Goal: Task Accomplishment & Management: Manage account settings

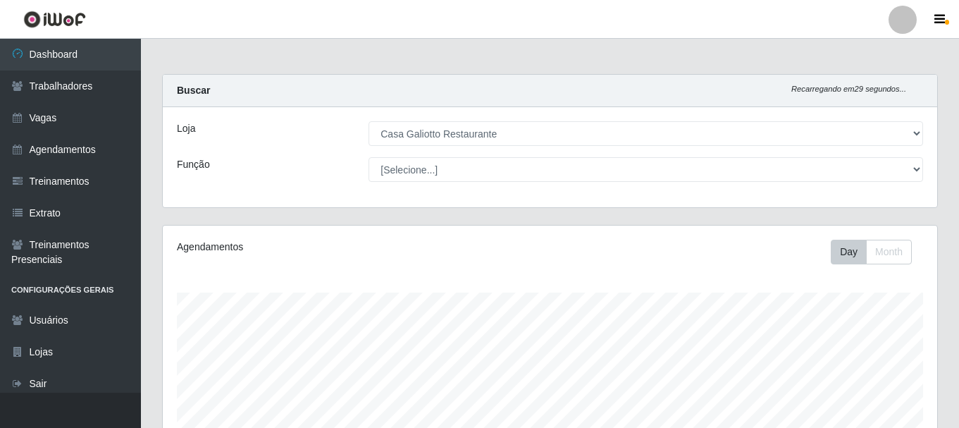
select select "279"
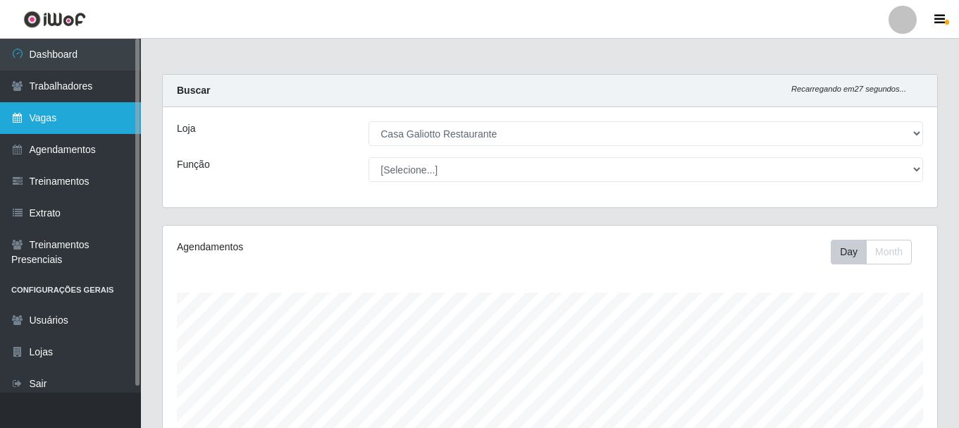
click at [57, 120] on link "Vagas" at bounding box center [70, 118] width 141 height 32
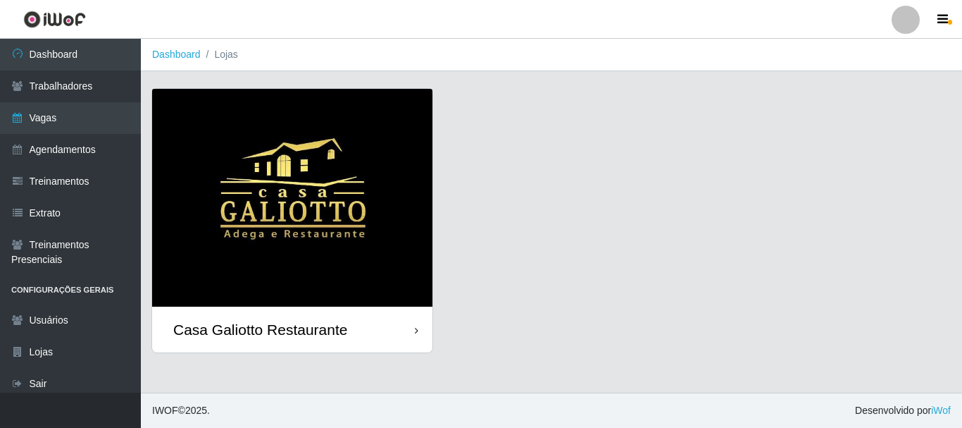
click at [279, 142] on img at bounding box center [292, 198] width 280 height 218
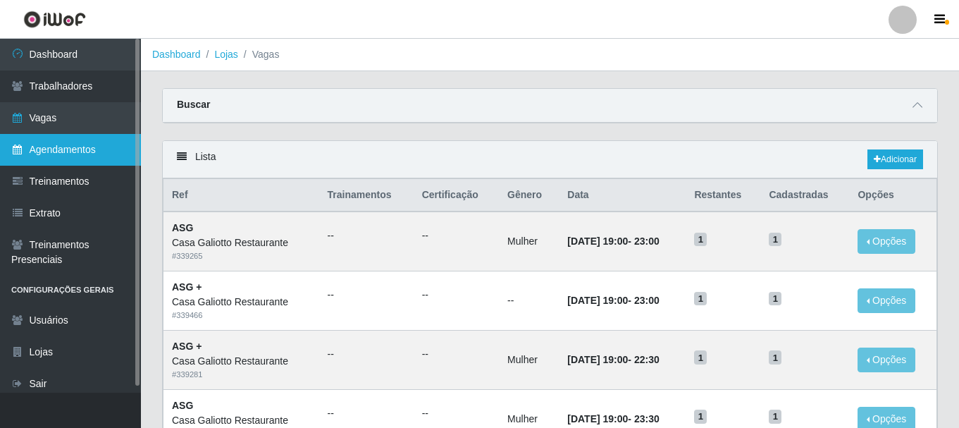
click at [97, 149] on link "Agendamentos" at bounding box center [70, 150] width 141 height 32
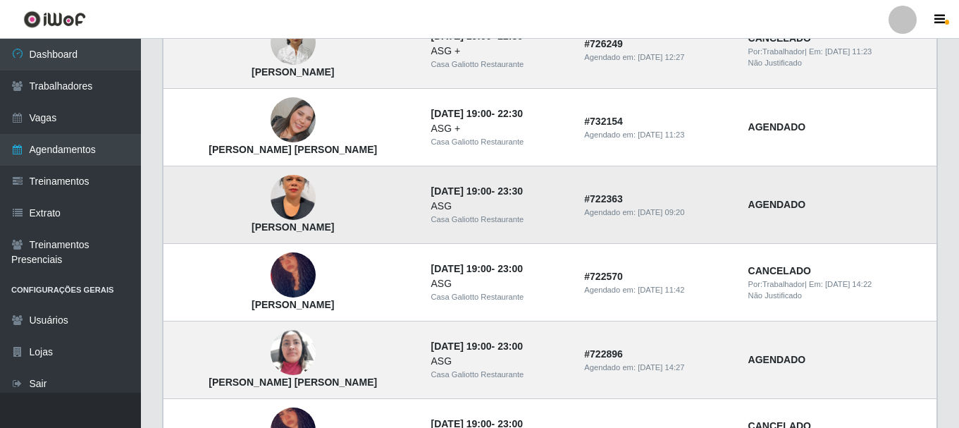
scroll to position [986, 0]
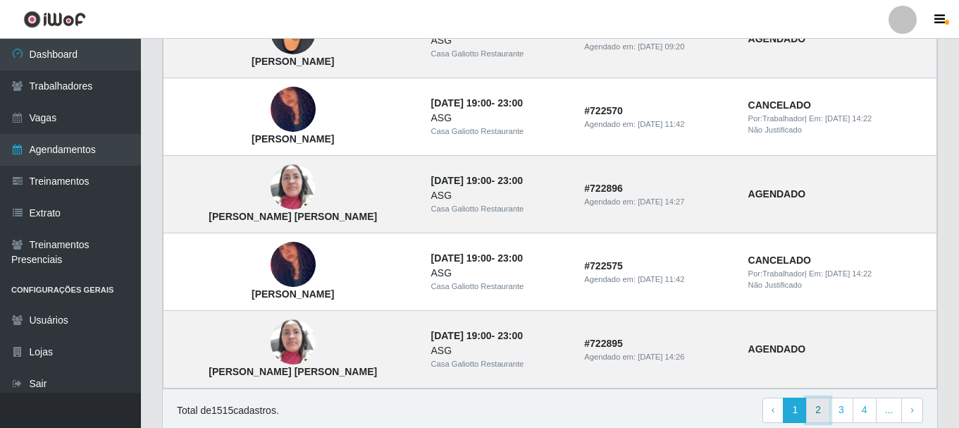
click at [814, 405] on link "2" at bounding box center [818, 409] width 24 height 25
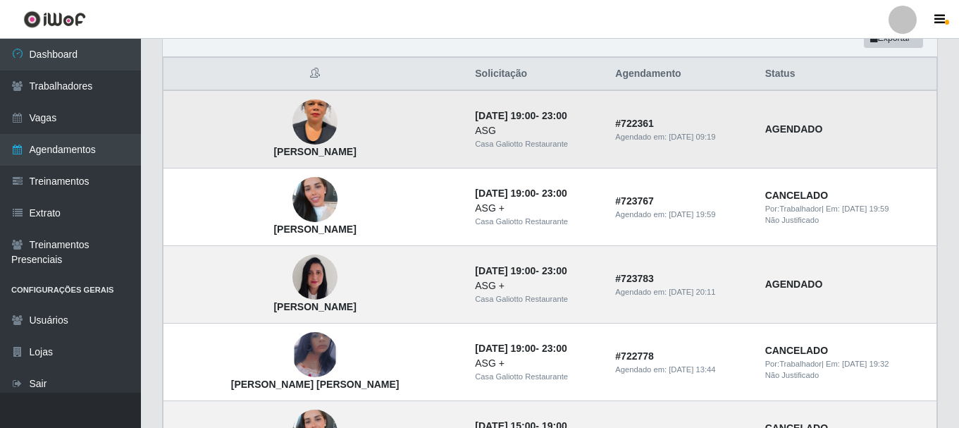
scroll to position [141, 0]
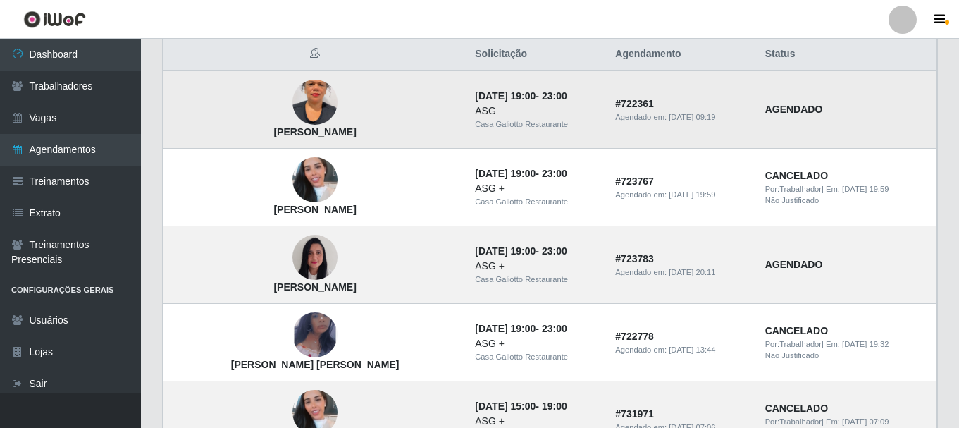
click at [292, 99] on img at bounding box center [314, 103] width 45 height 80
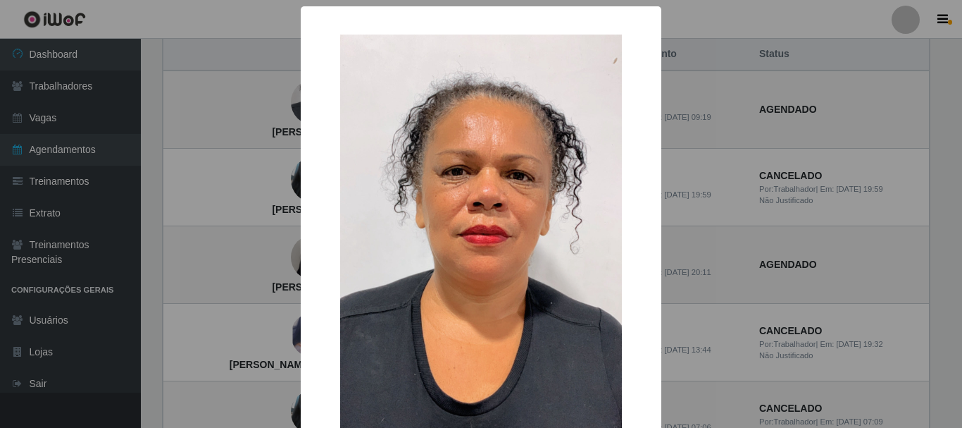
click at [947, 228] on div "× Márcia Cristina Gomes OK Cancel" at bounding box center [481, 214] width 962 height 428
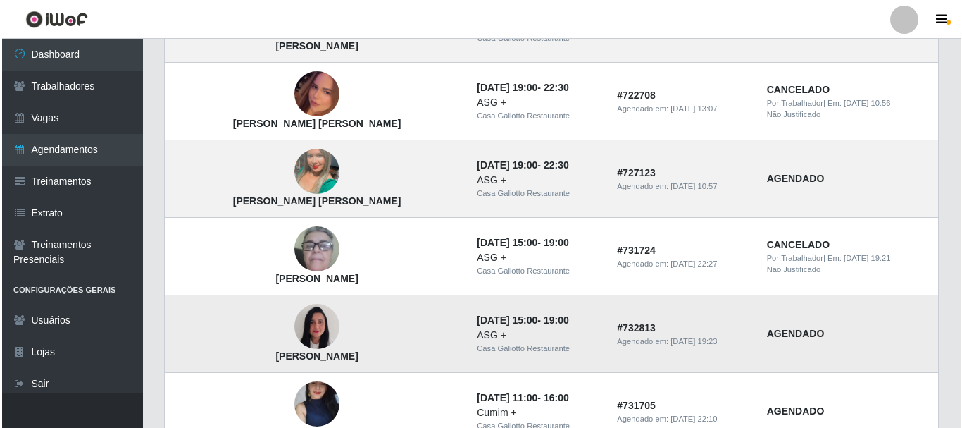
scroll to position [704, 0]
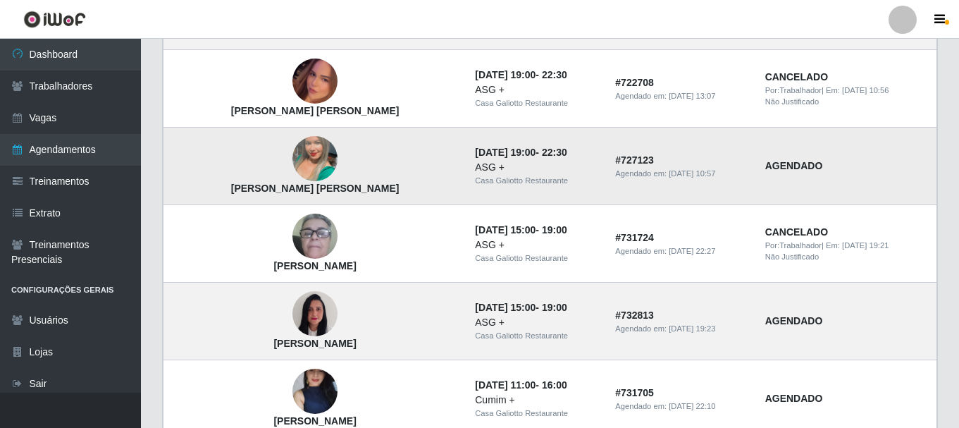
click at [292, 175] on img at bounding box center [314, 158] width 45 height 80
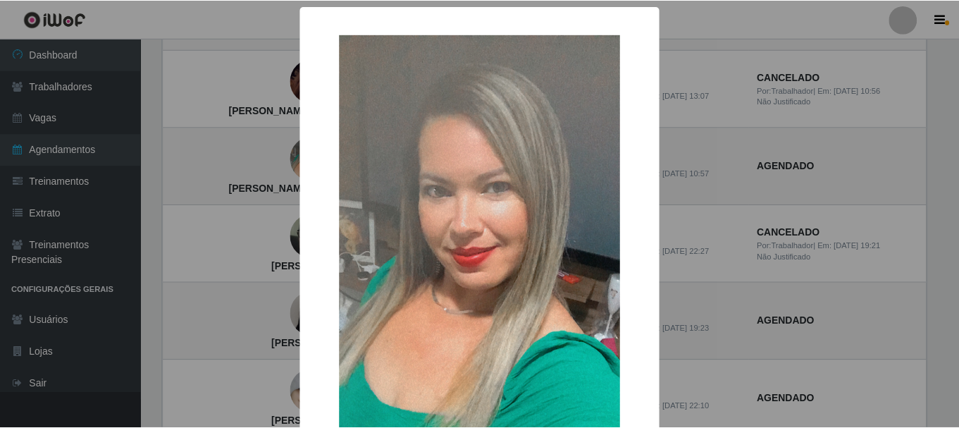
scroll to position [70, 0]
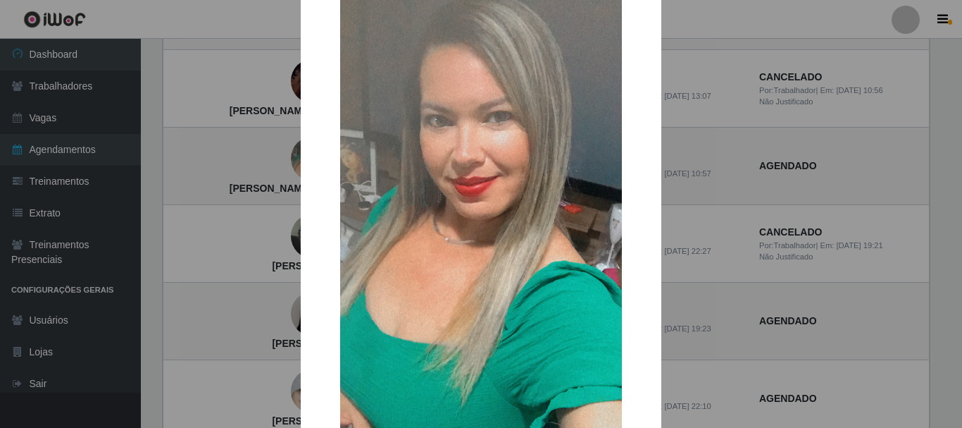
click at [751, 281] on div "× Luciene Lima Da Silva OK Cancel" at bounding box center [481, 214] width 962 height 428
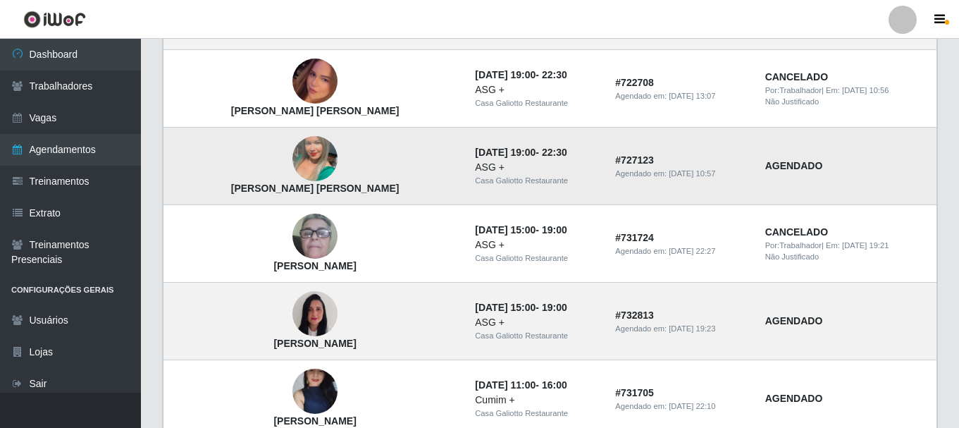
click at [297, 164] on img at bounding box center [314, 158] width 45 height 80
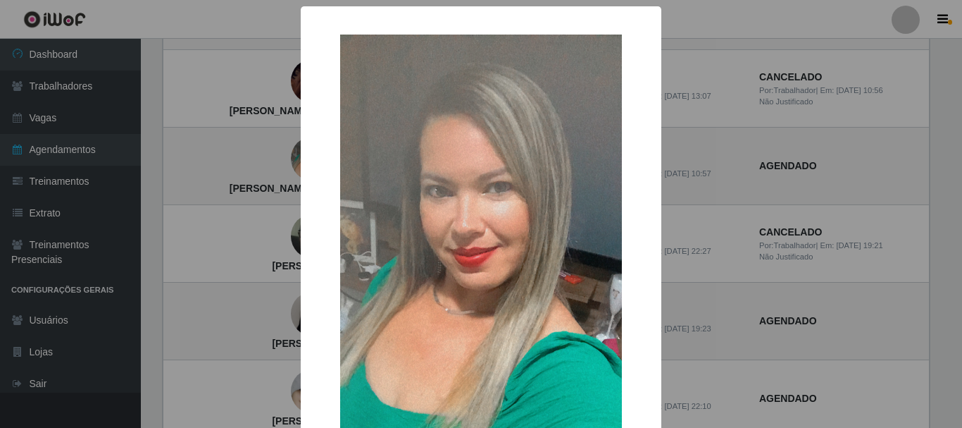
click at [301, 168] on div "× Luciene Lima Da Silva OK Cancel" at bounding box center [481, 319] width 361 height 627
click at [271, 180] on div "× Luciene Lima Da Silva OK Cancel" at bounding box center [481, 214] width 962 height 428
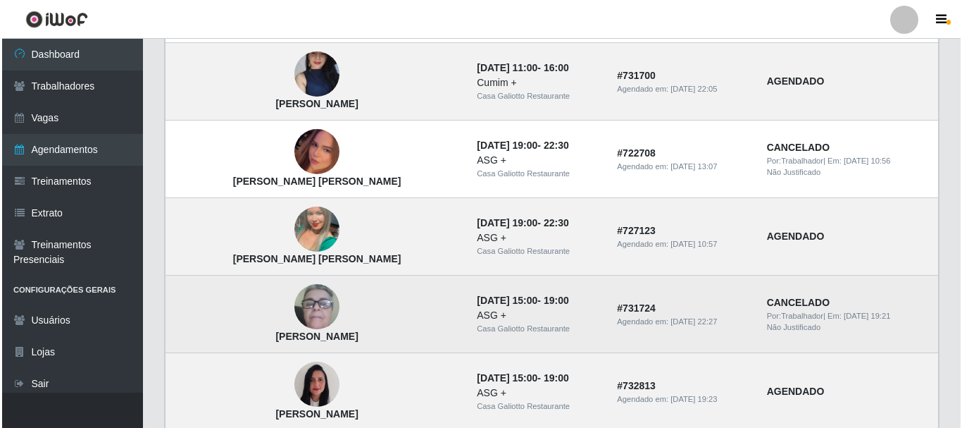
scroll to position [704, 0]
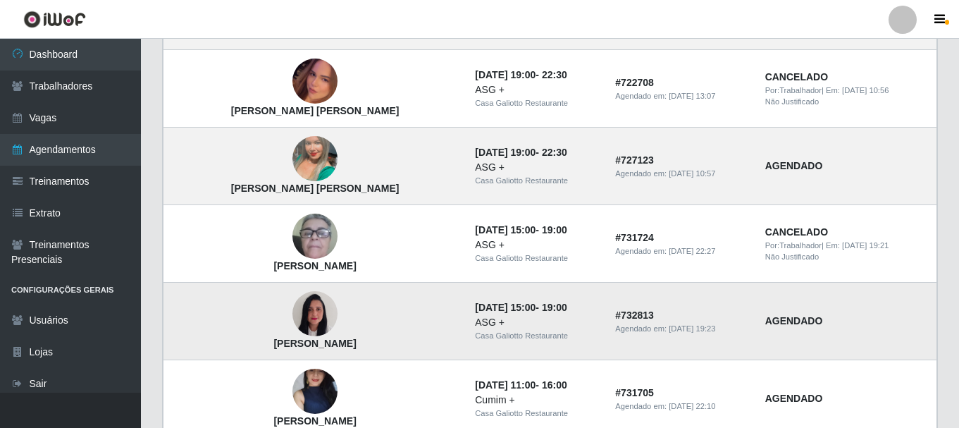
click at [292, 311] on img at bounding box center [314, 314] width 45 height 60
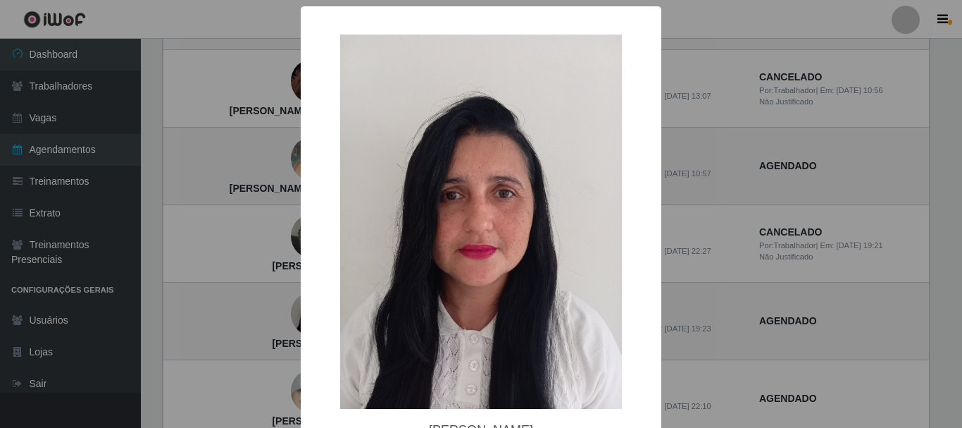
click at [690, 247] on div "× Charmenia Nicácio de Andrade OK Cancel" at bounding box center [481, 214] width 962 height 428
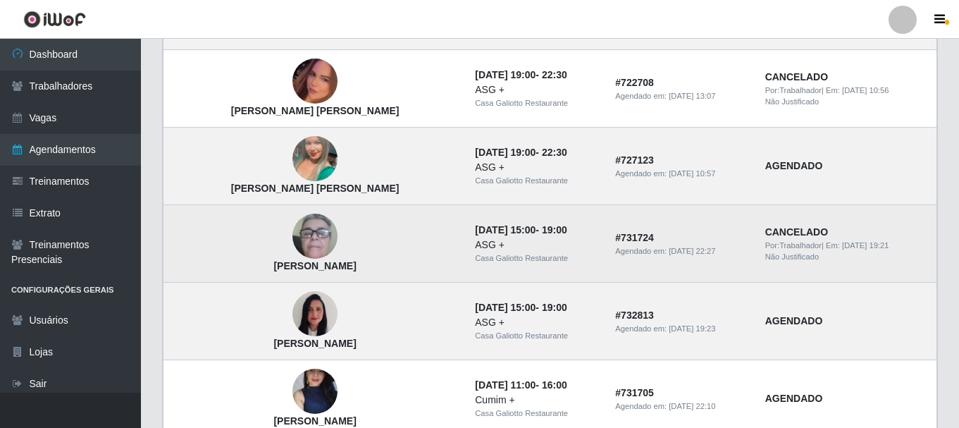
click at [292, 239] on img at bounding box center [314, 236] width 45 height 93
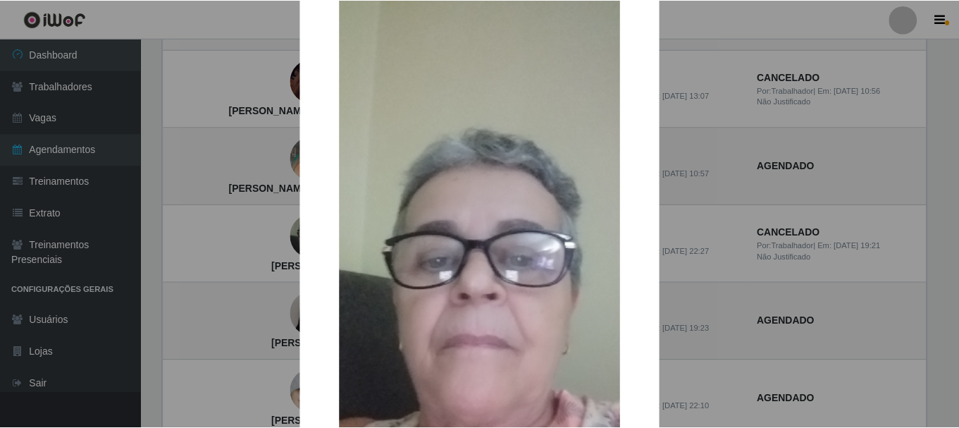
scroll to position [141, 0]
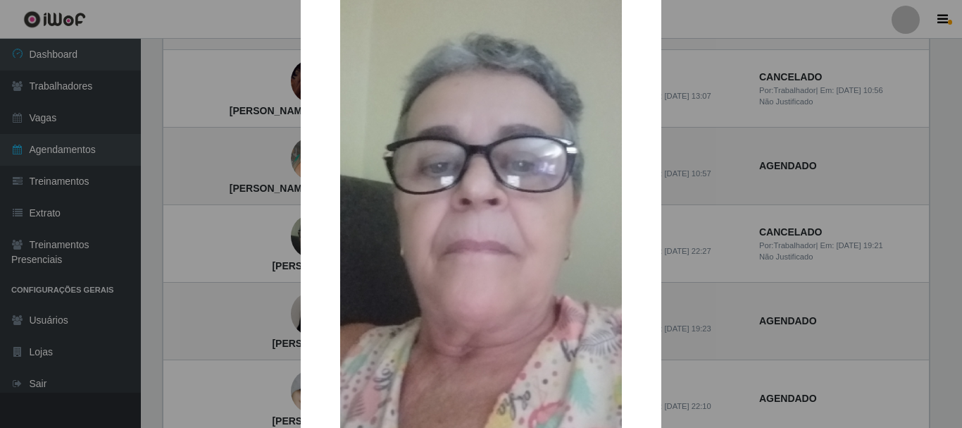
click at [745, 316] on div "× Sandra Maria Barros Roma OK Cancel" at bounding box center [481, 214] width 962 height 428
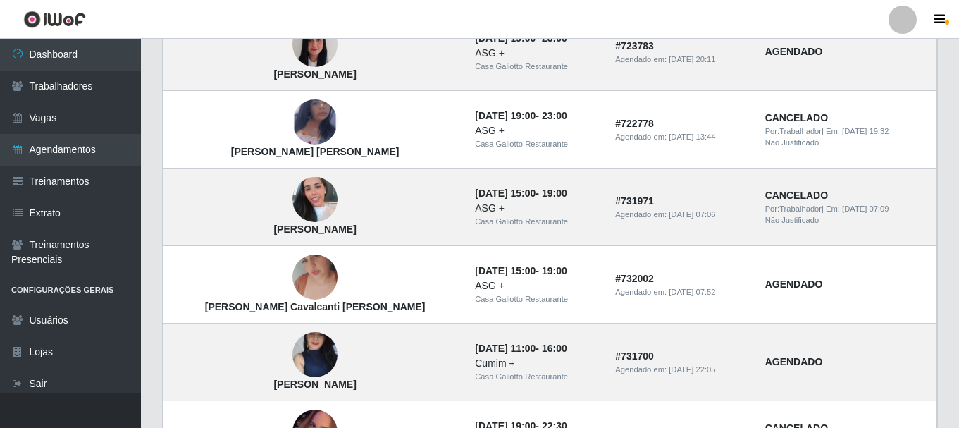
scroll to position [352, 0]
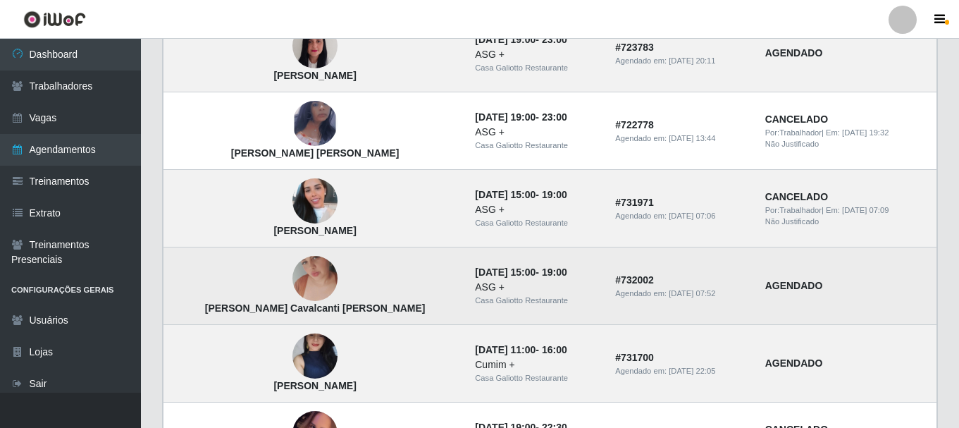
click at [292, 296] on img at bounding box center [314, 278] width 45 height 80
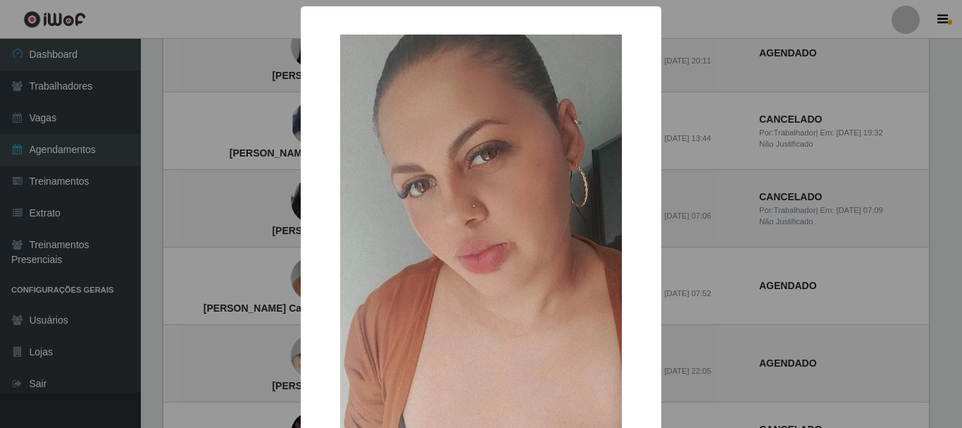
click at [262, 302] on div "× Renata de Sousa Cavalcanti Campos OK Cancel" at bounding box center [481, 214] width 962 height 428
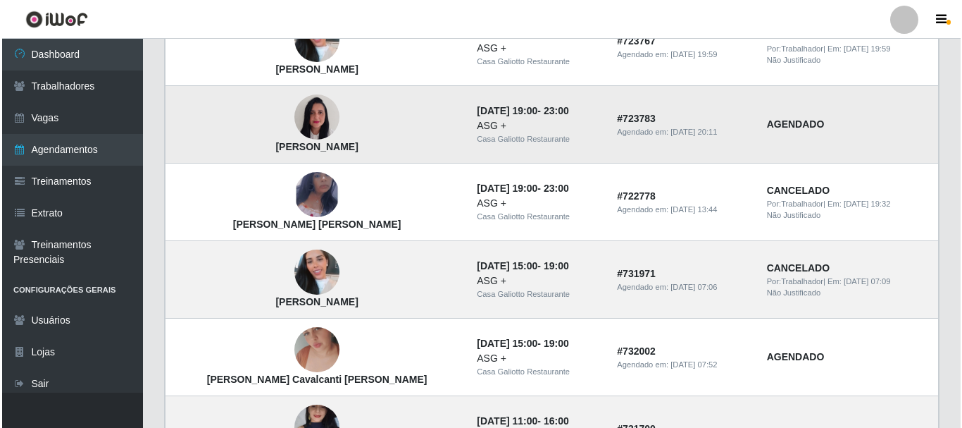
scroll to position [282, 0]
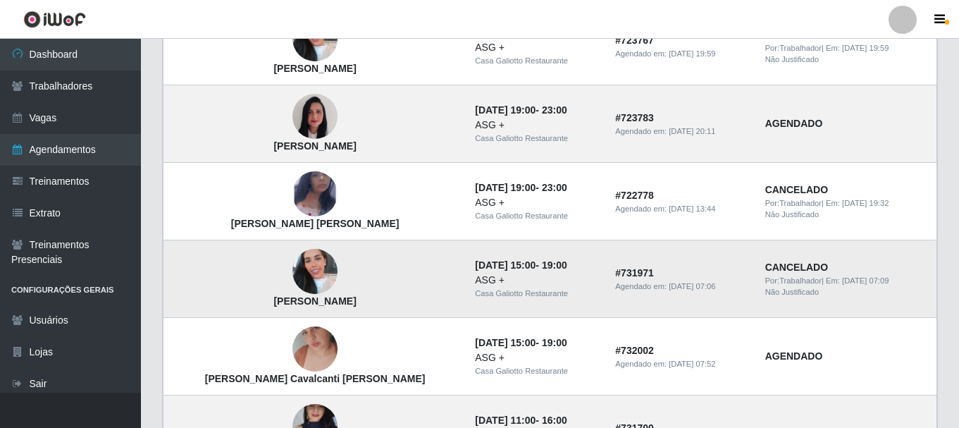
click at [292, 260] on img at bounding box center [314, 271] width 45 height 80
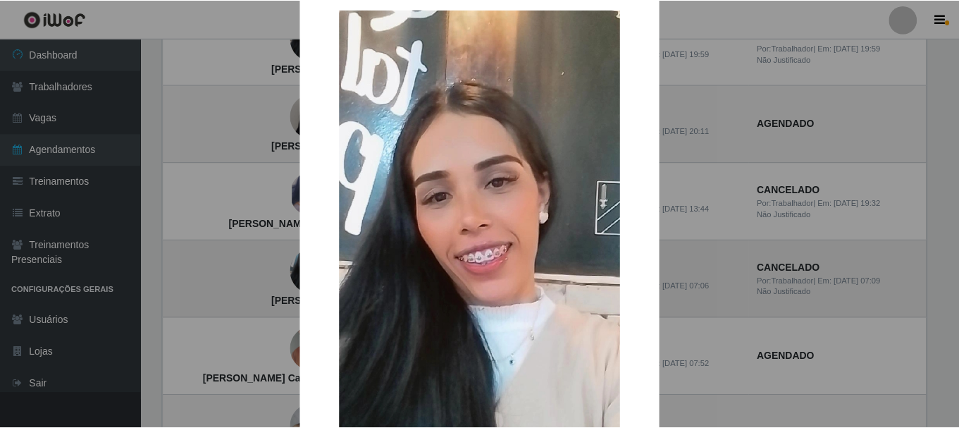
scroll to position [0, 0]
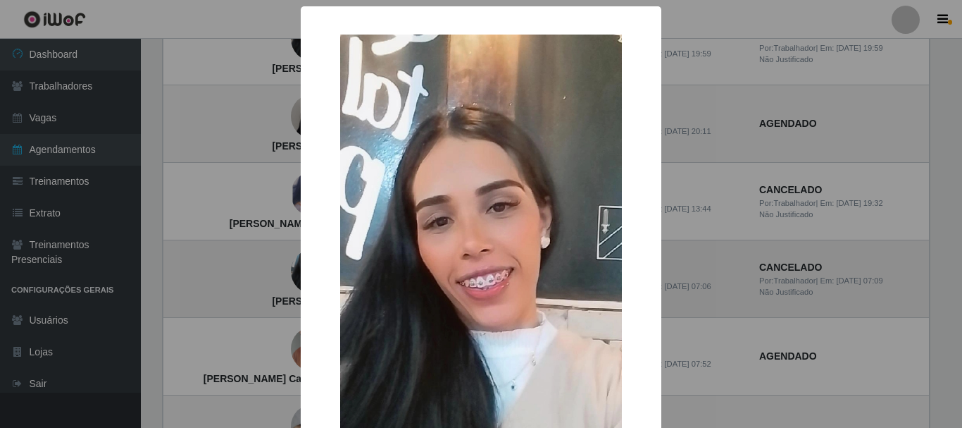
click at [280, 260] on div "× Milena Ferreira Lima OK Cancel" at bounding box center [481, 214] width 962 height 428
